Goal: Task Accomplishment & Management: Manage account settings

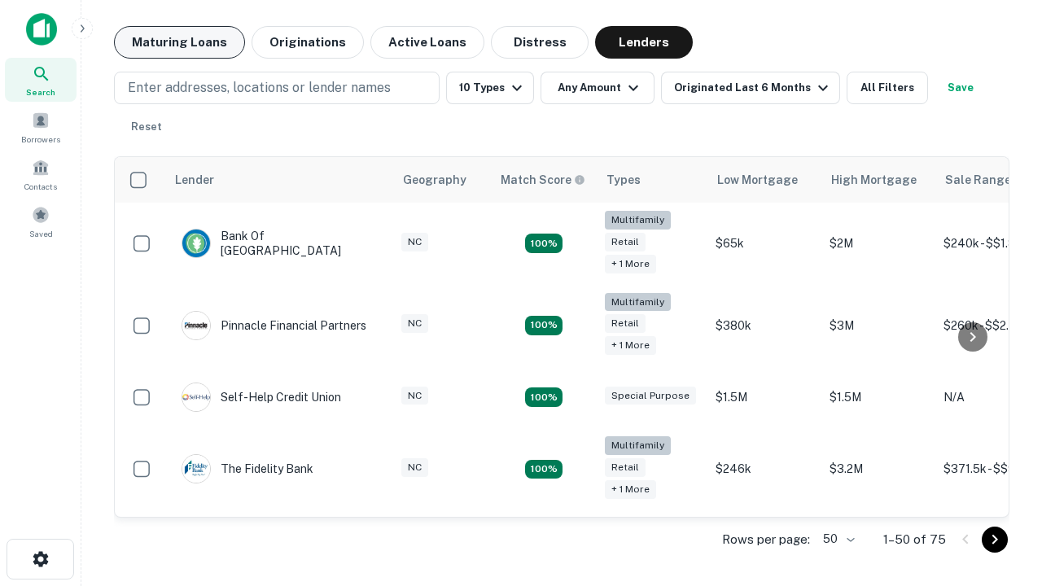
click at [179, 42] on button "Maturing Loans" at bounding box center [179, 42] width 131 height 33
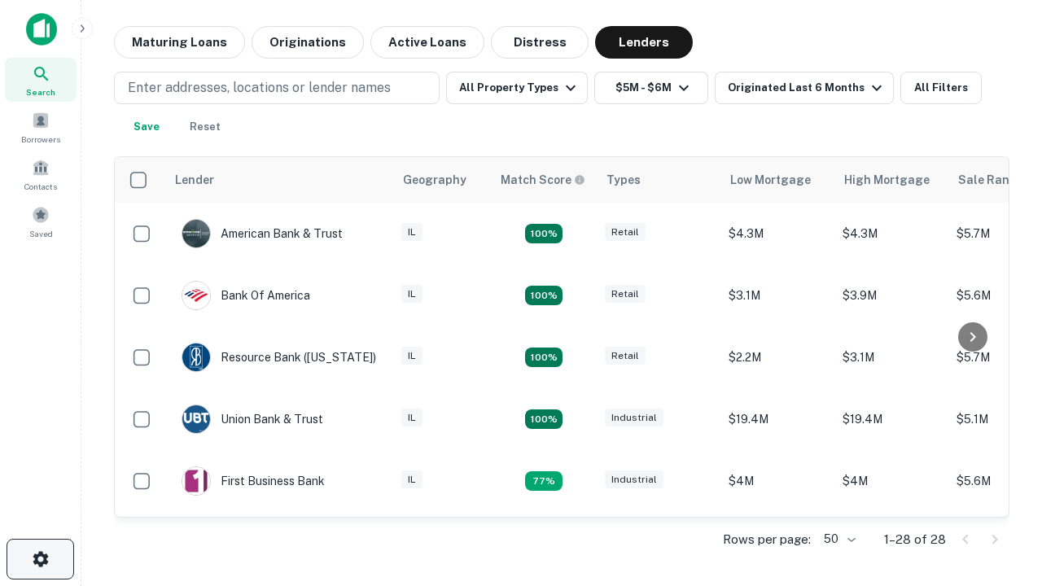
click at [40, 559] on icon "button" at bounding box center [41, 559] width 20 height 20
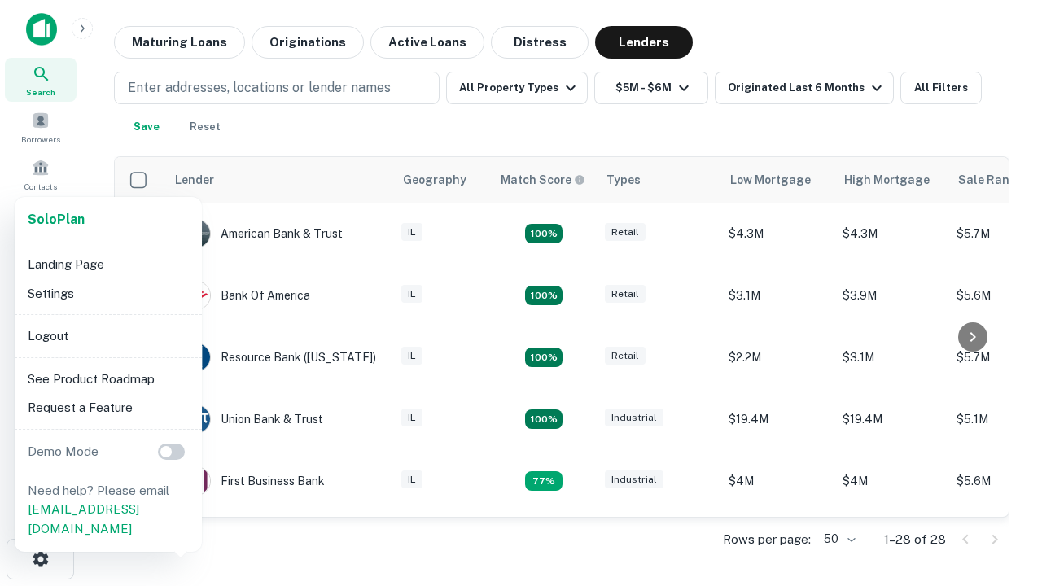
click at [107, 335] on li "Logout" at bounding box center [108, 335] width 174 height 29
